Goal: Transaction & Acquisition: Purchase product/service

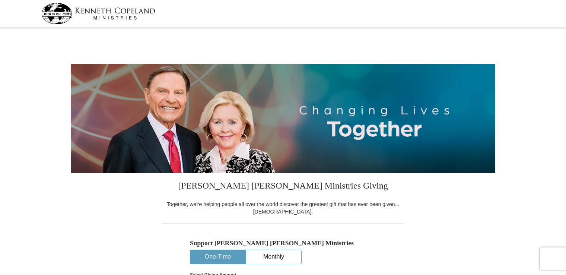
select select "WA"
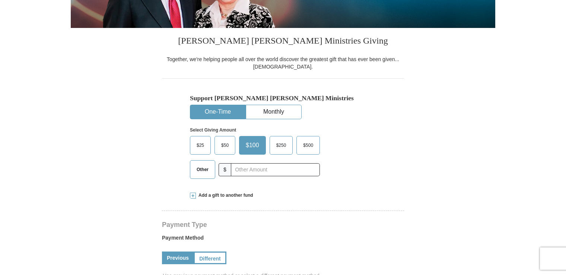
scroll to position [149, 0]
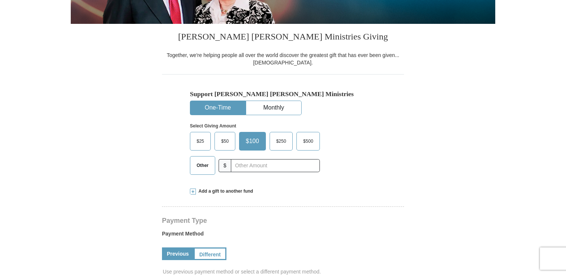
click at [224, 138] on span "$50" at bounding box center [224, 140] width 15 height 11
click at [0, 0] on input "$50" at bounding box center [0, 0] width 0 height 0
click at [224, 138] on span "$50" at bounding box center [225, 140] width 17 height 11
click at [0, 0] on input "$50" at bounding box center [0, 0] width 0 height 0
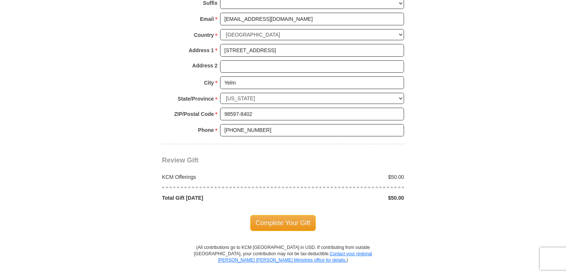
scroll to position [558, 0]
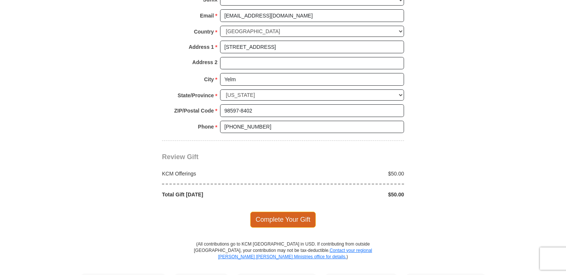
click at [286, 217] on span "Complete Your Gift" at bounding box center [283, 219] width 66 height 16
